Goal: Task Accomplishment & Management: Manage account settings

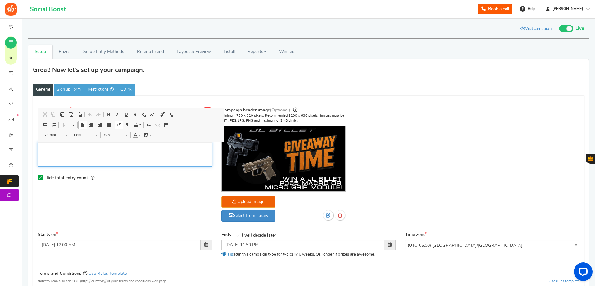
click at [118, 155] on div "Editor, competition_desc" at bounding box center [125, 154] width 175 height 25
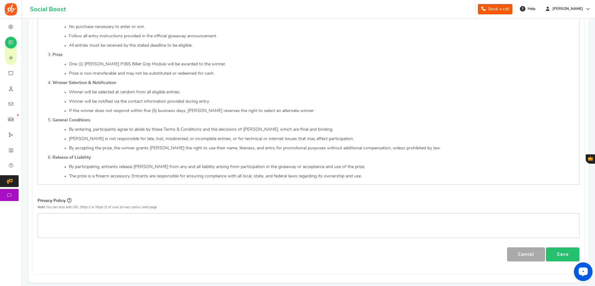
scroll to position [375, 0]
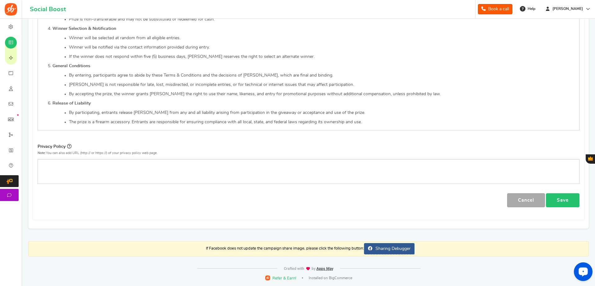
click at [557, 201] on link "Save" at bounding box center [563, 200] width 34 height 14
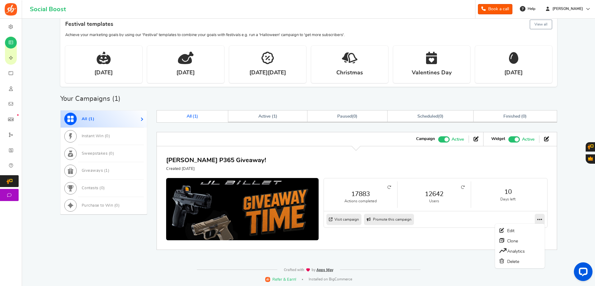
click at [540, 219] on icon at bounding box center [539, 219] width 5 height 6
click at [515, 231] on link "Edit" at bounding box center [520, 230] width 46 height 10
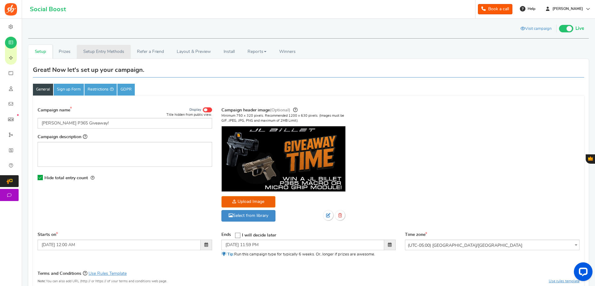
click at [116, 53] on link "Setup Entry Methods" at bounding box center [104, 52] width 54 height 14
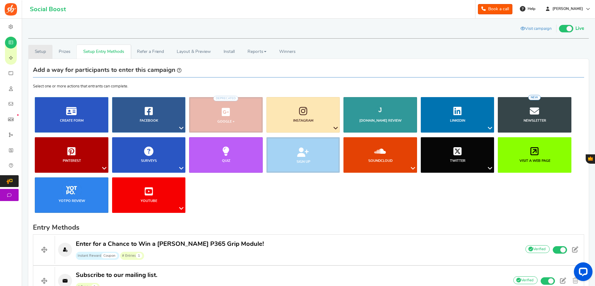
click at [38, 53] on link "Setup" at bounding box center [40, 52] width 24 height 14
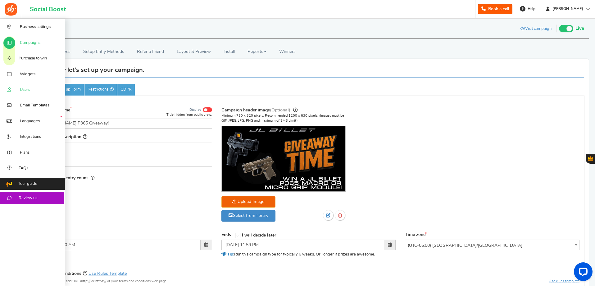
click at [21, 88] on span "Users" at bounding box center [25, 90] width 10 height 6
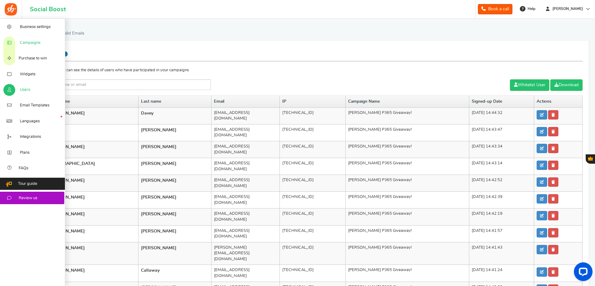
click at [28, 41] on span "Campaigns" at bounding box center [30, 43] width 21 height 6
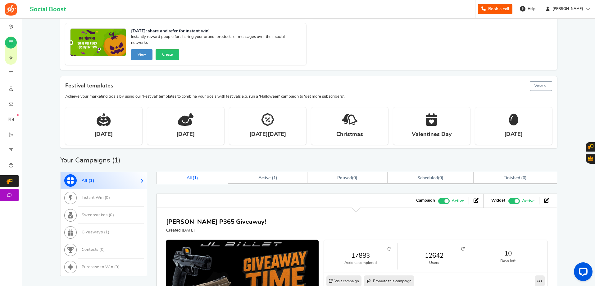
scroll to position [155, 0]
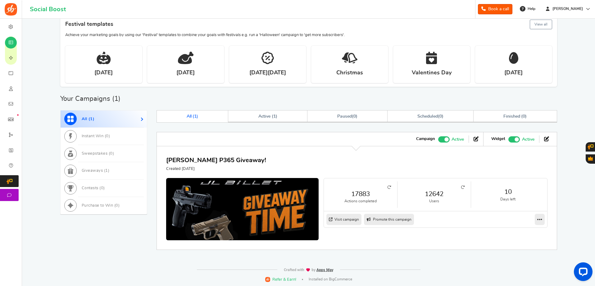
click at [351, 219] on link "Visit campaign" at bounding box center [344, 218] width 35 height 11
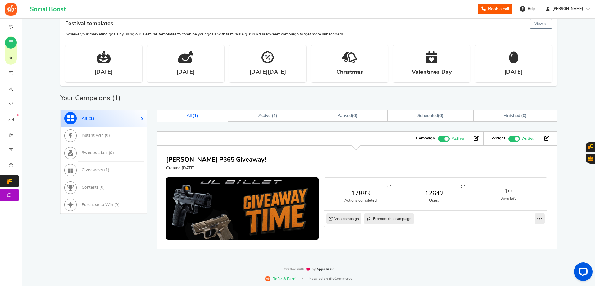
scroll to position [157, 0]
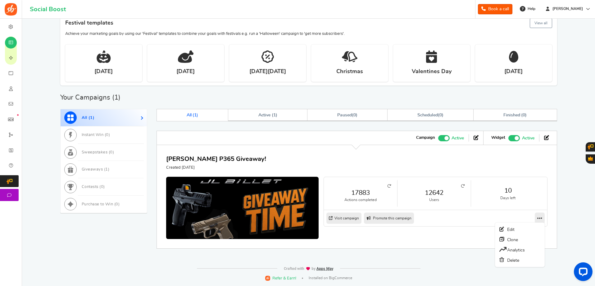
click at [540, 215] on icon at bounding box center [539, 218] width 5 height 6
click at [450, 216] on nav "Visit campaign Preview as Live Visit campaign Promote this campaign Switch Them…" at bounding box center [435, 218] width 223 height 16
click at [433, 194] on link "12642" at bounding box center [434, 192] width 61 height 9
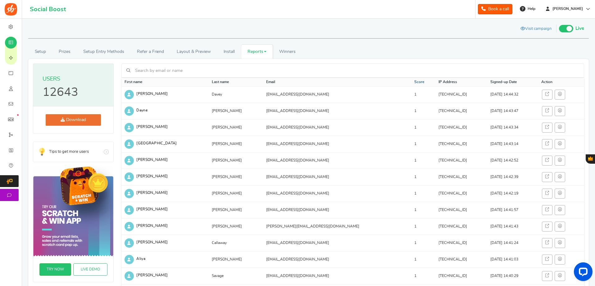
click at [414, 81] on link "Score" at bounding box center [419, 81] width 10 height 5
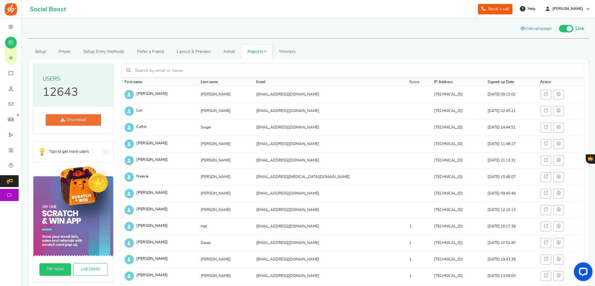
click at [409, 81] on link "Score" at bounding box center [414, 81] width 10 height 5
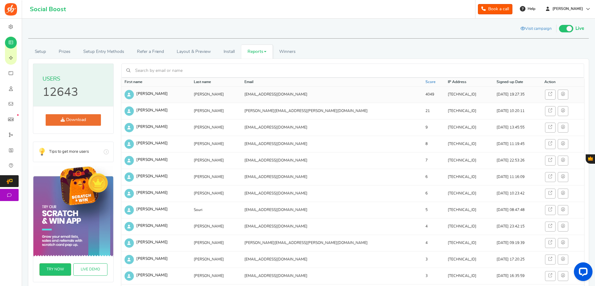
click at [140, 94] on span "Jeremy" at bounding box center [151, 94] width 31 height 4
click at [561, 94] on icon at bounding box center [563, 94] width 4 height 4
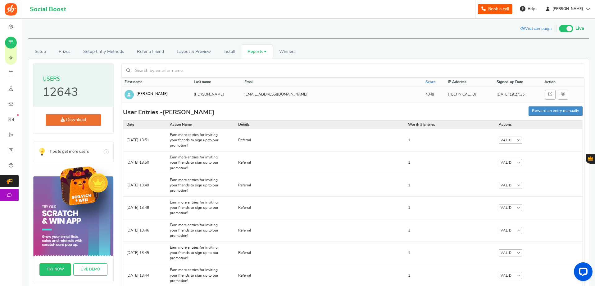
click at [170, 93] on td "Jeremy" at bounding box center [155, 94] width 69 height 16
drag, startPoint x: 288, startPoint y: 94, endPoint x: 241, endPoint y: 95, distance: 46.6
click at [241, 95] on tr "Jeremy Wessels jeremyawessels@gmail.com 4049 96.18.117.140 08/28/2025 19:27:35" at bounding box center [352, 94] width 463 height 16
click at [255, 94] on td "jeremyawessels@gmail.com" at bounding box center [331, 94] width 181 height 16
click at [516, 142] on link "Valid" at bounding box center [510, 139] width 23 height 7
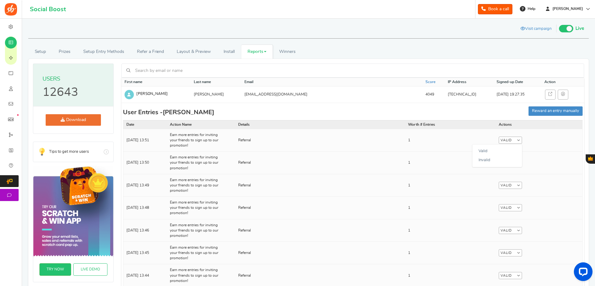
click at [541, 142] on td "Valid Valid Invalid" at bounding box center [539, 140] width 87 height 22
drag, startPoint x: 212, startPoint y: 94, endPoint x: 136, endPoint y: 94, distance: 76.4
click at [136, 94] on tr "Jeremy Wessels jeremyawessels@gmail.com 4049 96.18.117.140 08/28/2025 19:27:35" at bounding box center [352, 94] width 463 height 16
copy tr "Jeremy Wessels"
click at [297, 91] on td "jeremyawessels@gmail.com" at bounding box center [331, 94] width 181 height 16
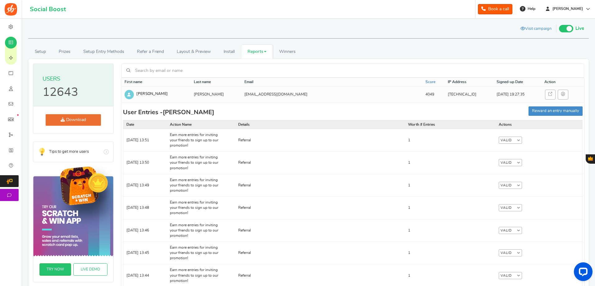
click at [170, 89] on td "Jeremy" at bounding box center [155, 94] width 69 height 16
click at [187, 73] on input "text" at bounding box center [357, 70] width 446 height 11
click at [155, 82] on link "Ryan - ryan@jlbillet.com" at bounding box center [183, 82] width 87 height 4
type input "Ryan"
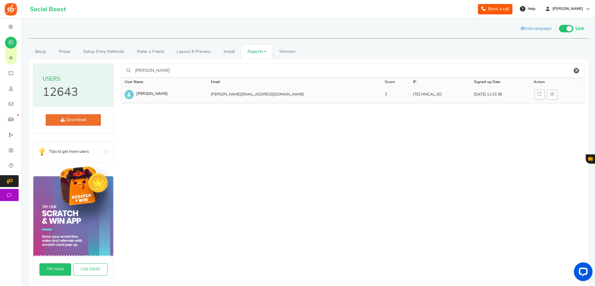
click at [179, 97] on td "Ryan" at bounding box center [164, 94] width 86 height 16
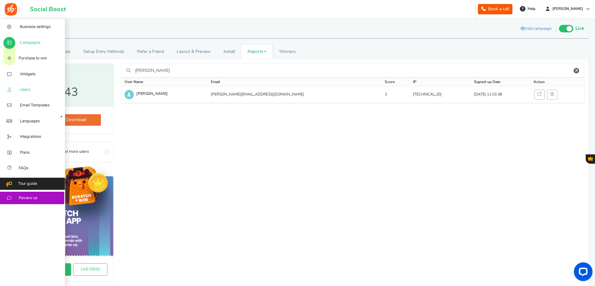
click at [22, 91] on span "Users" at bounding box center [25, 90] width 10 height 6
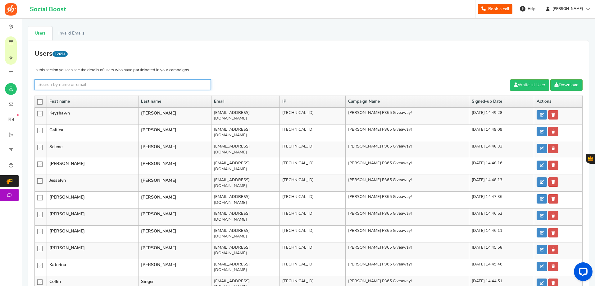
click at [115, 82] on input "text" at bounding box center [122, 84] width 176 height 11
click at [73, 144] on link "Ryan - ryan@jlbillet.com" at bounding box center [84, 146] width 87 height 4
type input "Ryan"
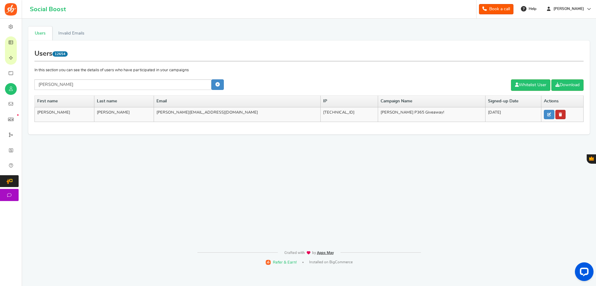
click at [556, 114] on link at bounding box center [561, 114] width 10 height 9
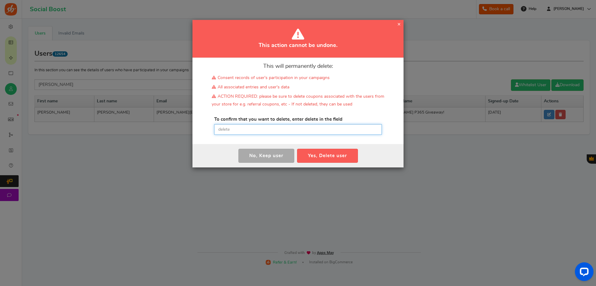
click at [271, 131] on input "text" at bounding box center [298, 129] width 168 height 11
type input "delete"
click at [329, 156] on button "Yes, Delete user" at bounding box center [327, 156] width 61 height 14
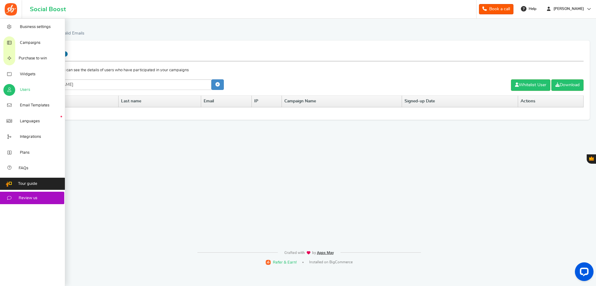
click at [24, 89] on span "Users" at bounding box center [25, 90] width 10 height 6
click at [30, 38] on link "Campaigns" at bounding box center [32, 42] width 65 height 16
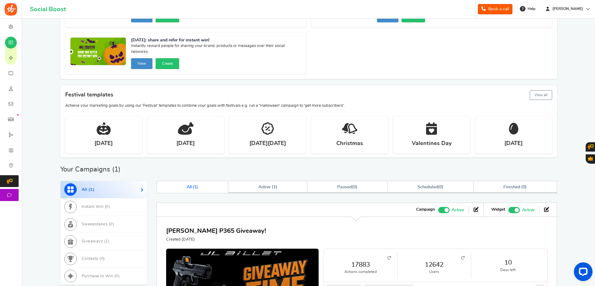
scroll to position [157, 0]
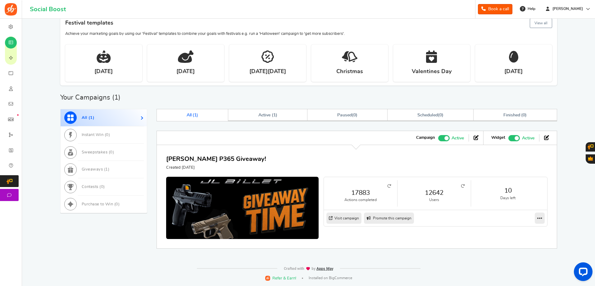
click at [435, 193] on link "12642" at bounding box center [434, 192] width 61 height 9
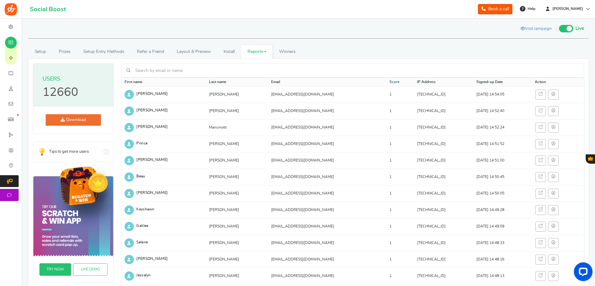
click at [390, 84] on link "Score" at bounding box center [395, 81] width 10 height 5
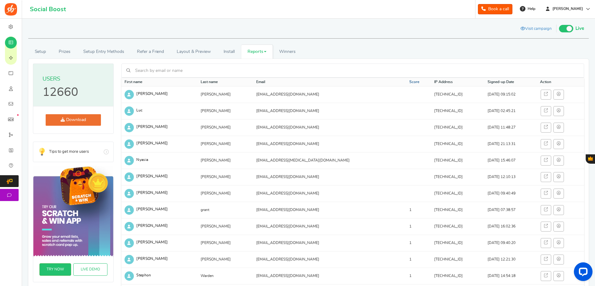
click at [409, 80] on link "Score" at bounding box center [414, 81] width 10 height 5
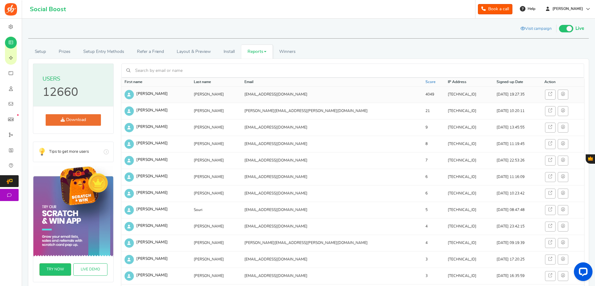
click at [125, 90] on td "Jeremy" at bounding box center [155, 94] width 69 height 16
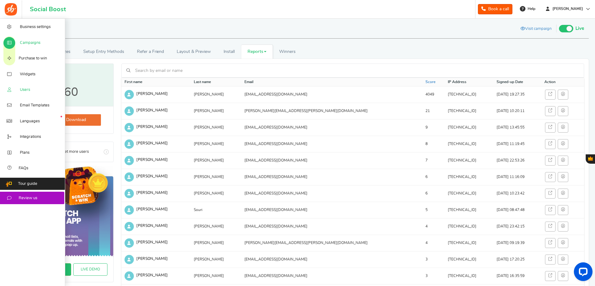
click at [31, 87] on link "Users" at bounding box center [32, 90] width 65 height 16
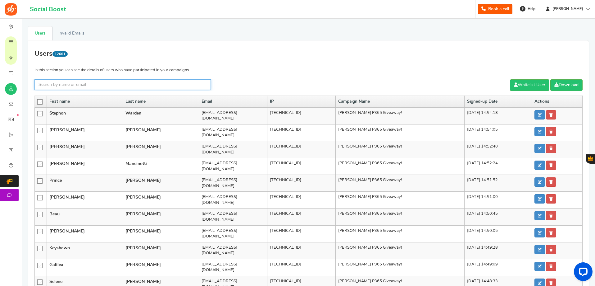
click at [193, 81] on input "text" at bounding box center [122, 84] width 176 height 11
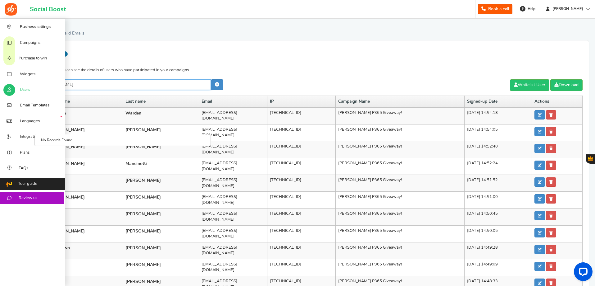
drag, startPoint x: 92, startPoint y: 83, endPoint x: 0, endPoint y: 84, distance: 92.0
click at [0, 84] on div "Business settings Campaigns Purchase to win Widgets Widget Tab Widgets Users Un…" at bounding box center [297, 260] width 595 height 482
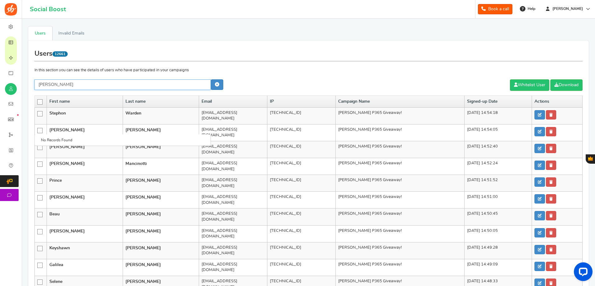
click at [121, 82] on input "jeremy wessells" at bounding box center [122, 84] width 176 height 11
click at [62, 86] on input "jeremy wessells" at bounding box center [122, 84] width 176 height 11
click at [82, 86] on input "jeremy wesells" at bounding box center [122, 84] width 176 height 11
click at [49, 83] on input "jeremy wesells" at bounding box center [122, 84] width 176 height 11
drag, startPoint x: 53, startPoint y: 85, endPoint x: 25, endPoint y: 88, distance: 27.8
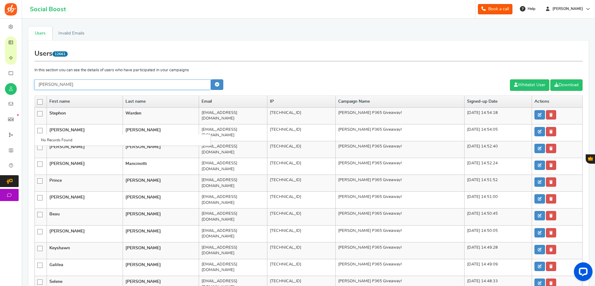
click at [25, 87] on div "X Users Invalid Emails Users 12661 In this section you can see the details of u…" at bounding box center [308, 248] width 573 height 459
type input "wesells"
click at [222, 81] on link at bounding box center [217, 84] width 12 height 11
click at [150, 85] on input "text" at bounding box center [122, 84] width 176 height 11
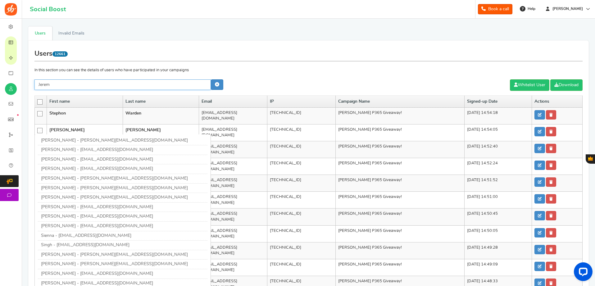
click at [119, 136] on li "Jeremy - jeremyawessels@gmail.com" at bounding box center [123, 140] width 170 height 9
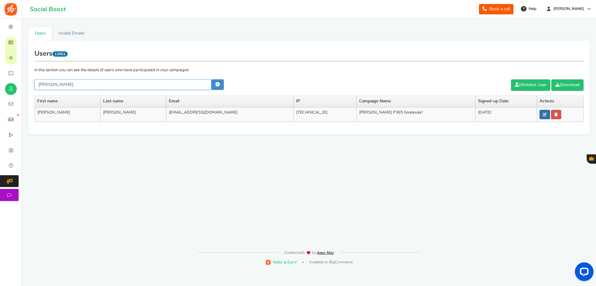
type input "Jeremy"
click at [543, 113] on icon at bounding box center [545, 114] width 4 height 4
type input "Jeremy"
type input "Wessels"
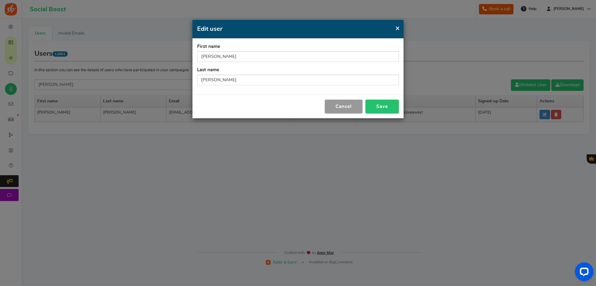
click at [346, 107] on button "Cancel" at bounding box center [344, 106] width 38 height 14
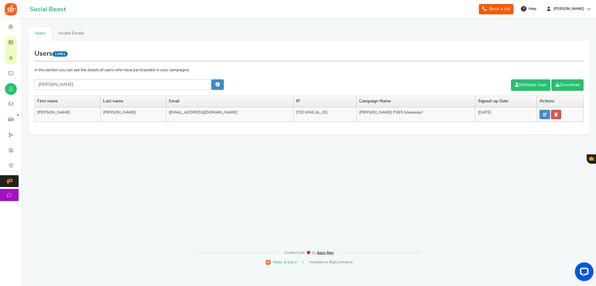
click at [76, 112] on td "Jeremy" at bounding box center [68, 114] width 66 height 15
click at [63, 37] on link "Invalid Emails" at bounding box center [71, 33] width 39 height 14
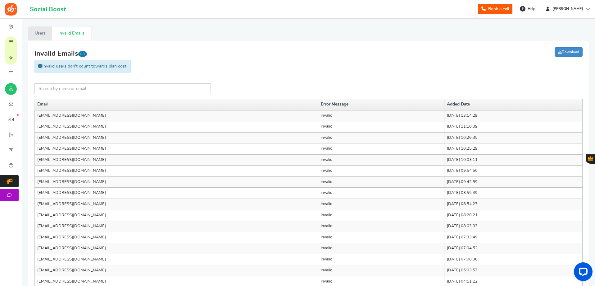
click at [38, 30] on link "Users" at bounding box center [40, 33] width 24 height 14
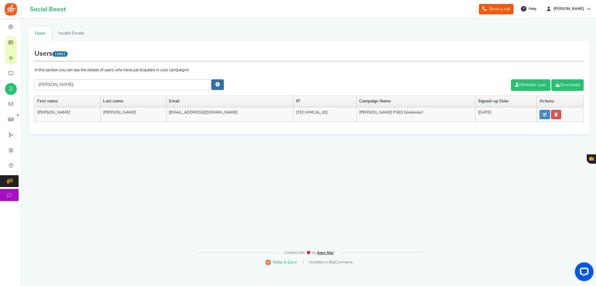
click at [219, 87] on link at bounding box center [218, 84] width 12 height 11
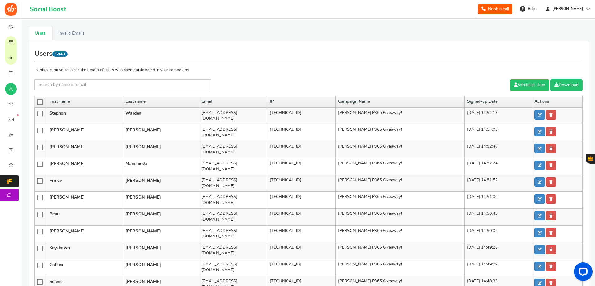
click at [559, 84] on link "Download" at bounding box center [567, 84] width 32 height 11
click at [0, 0] on span "Campaigns" at bounding box center [0, 0] width 0 height 0
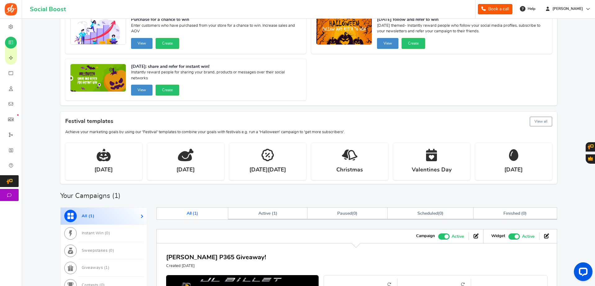
scroll to position [157, 0]
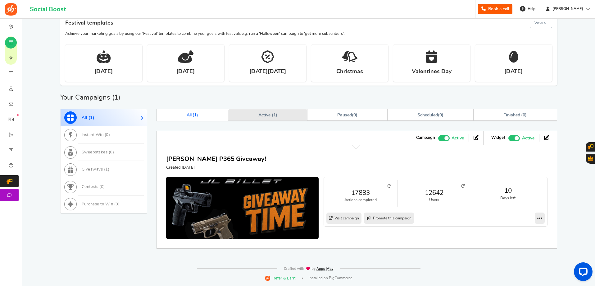
click at [267, 114] on span "Active ( 1 )" at bounding box center [267, 115] width 19 height 4
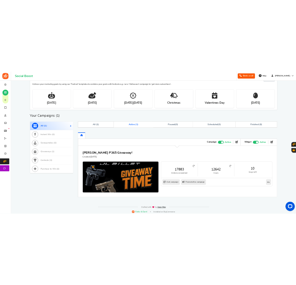
scroll to position [169, 0]
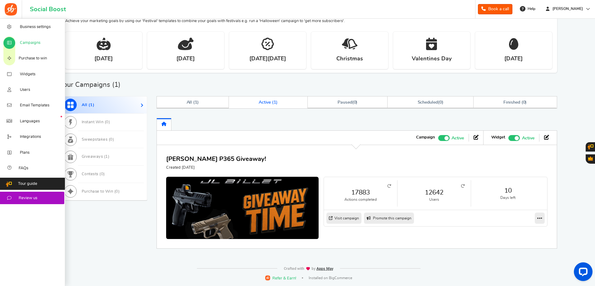
click at [30, 38] on link "Campaigns" at bounding box center [32, 42] width 65 height 16
